Goal: Information Seeking & Learning: Find contact information

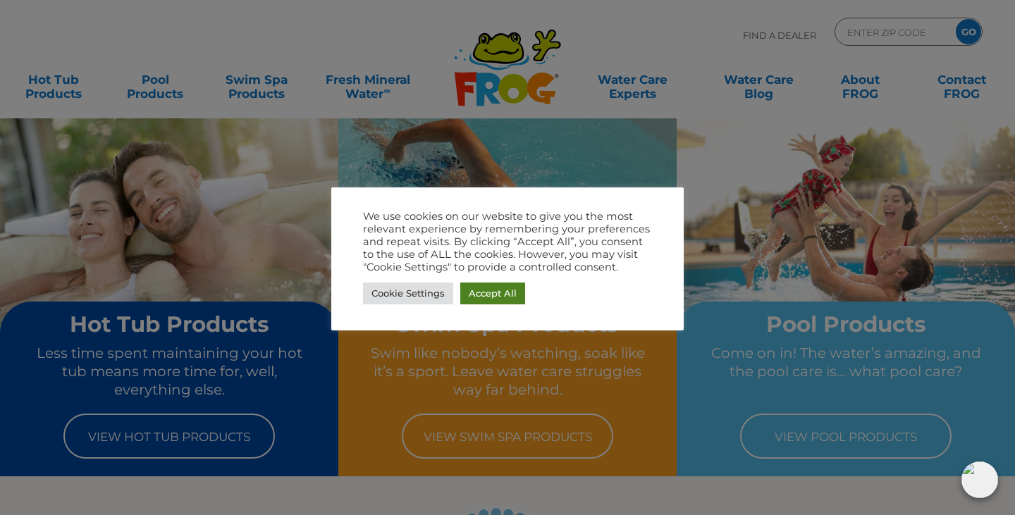
click at [485, 297] on link "Accept All" at bounding box center [492, 294] width 65 height 22
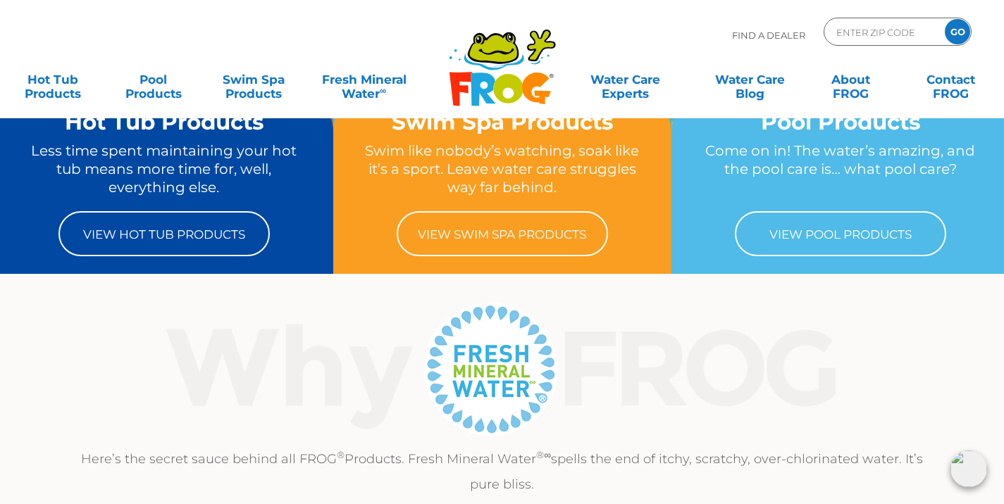
scroll to position [211, 0]
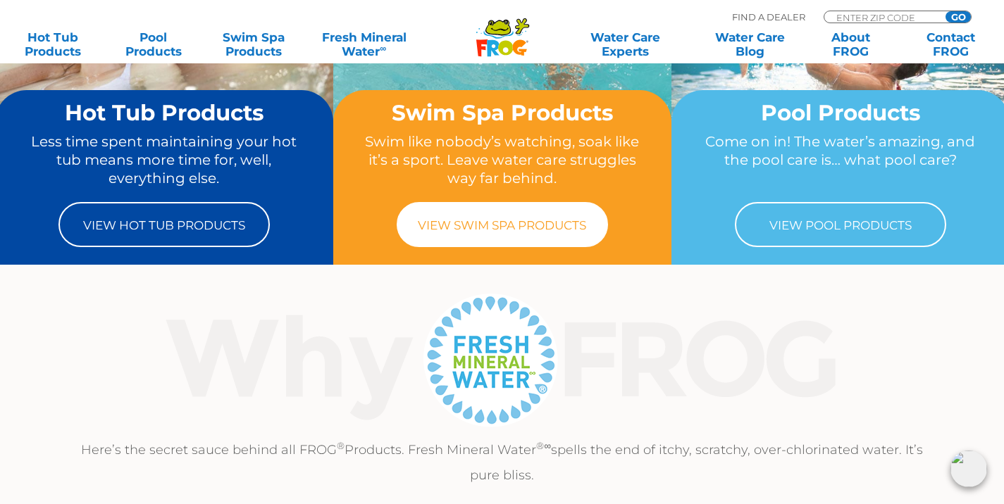
click at [515, 244] on link "View Swim Spa Products" at bounding box center [502, 224] width 211 height 45
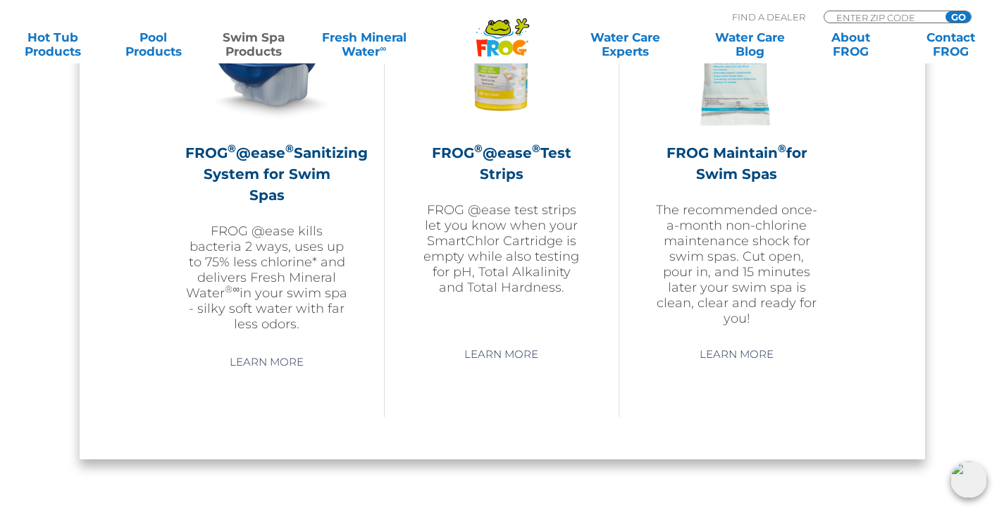
scroll to position [1409, 0]
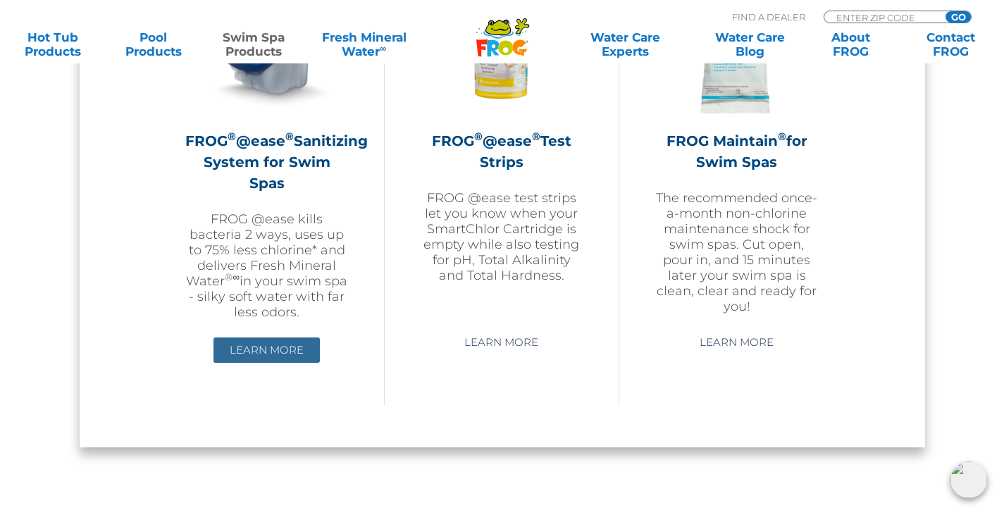
click at [270, 345] on link "Learn More" at bounding box center [266, 349] width 106 height 25
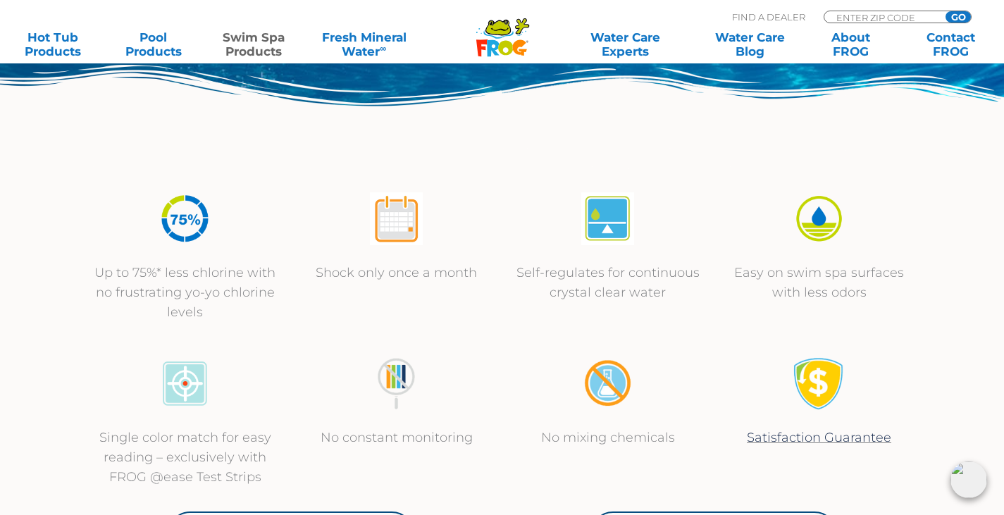
scroll to position [493, 0]
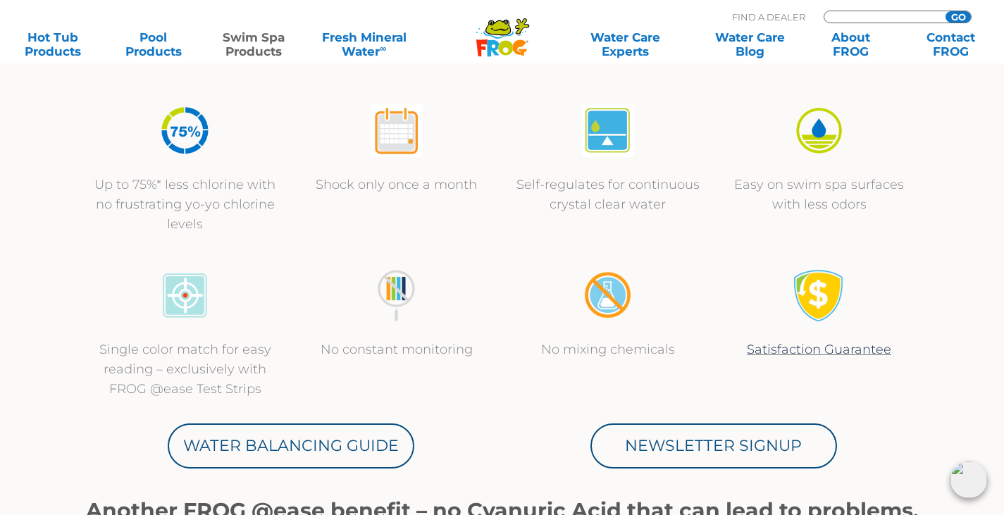
click at [875, 18] on input "Zip Code Form" at bounding box center [882, 17] width 95 height 12
type input "65686"
click at [946, 11] on input "GO" at bounding box center [958, 16] width 25 height 11
